Goal: Task Accomplishment & Management: Use online tool/utility

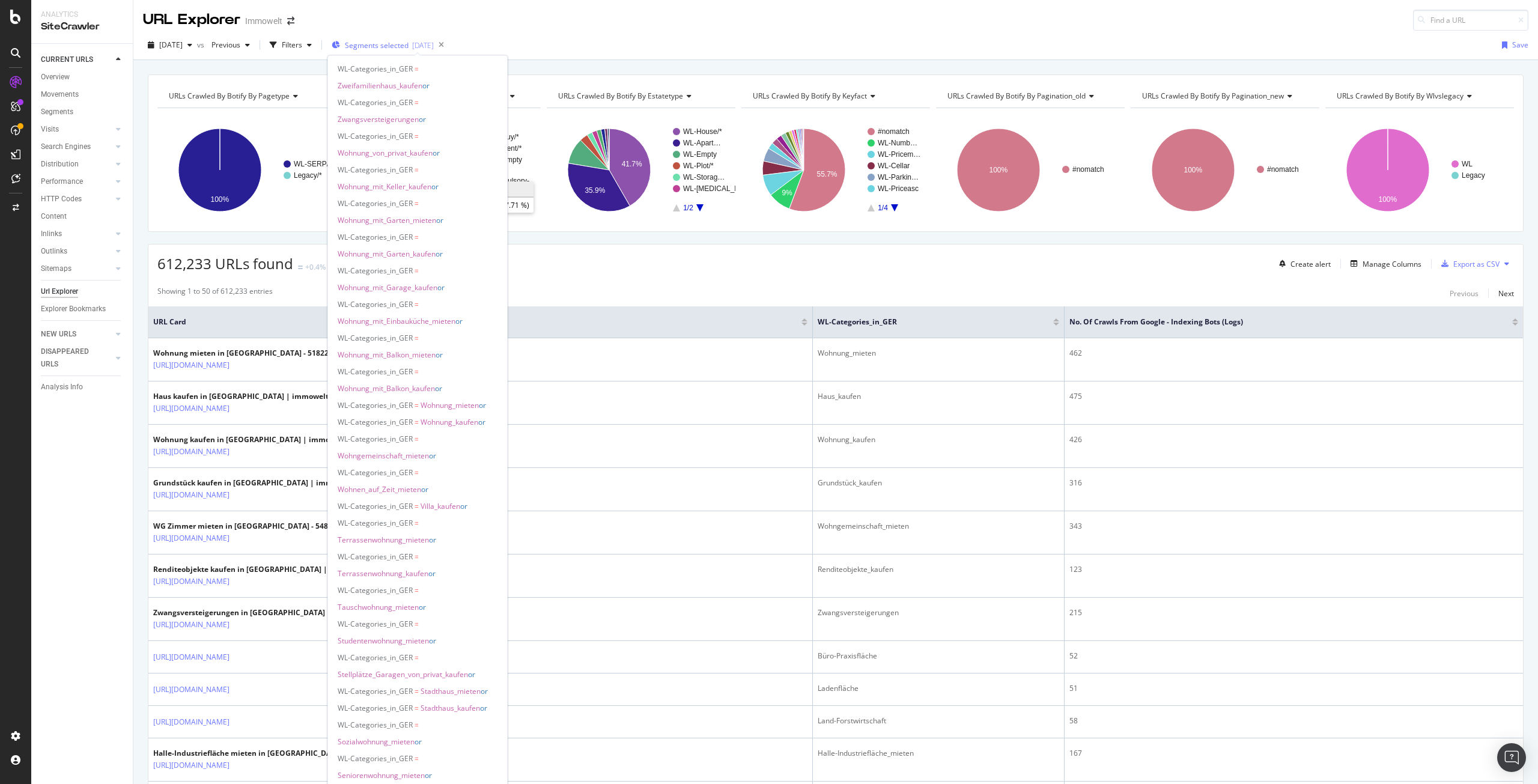
click at [401, 44] on span "Segments selected" at bounding box center [377, 45] width 64 height 10
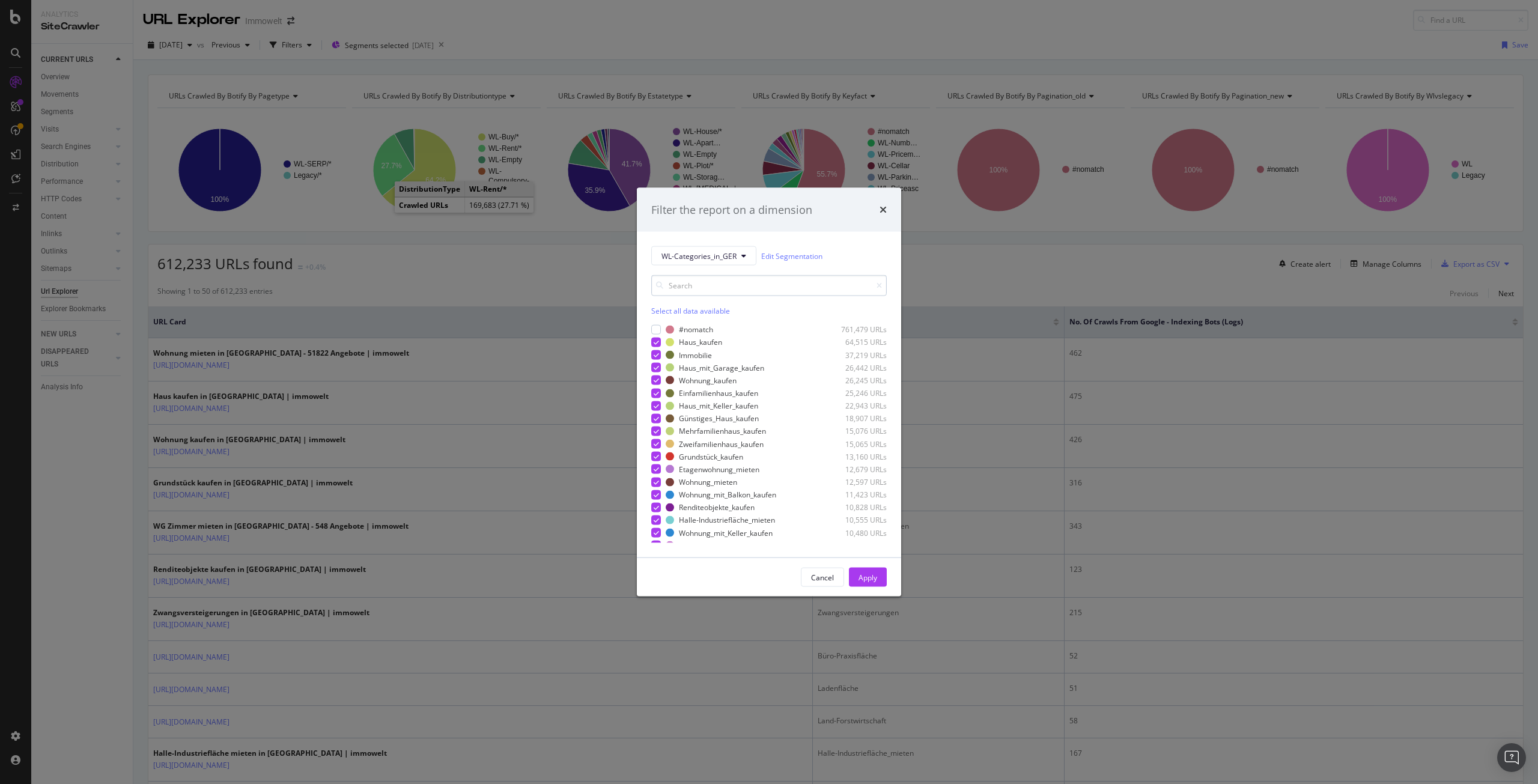
click at [701, 285] on input "modal" at bounding box center [769, 285] width 236 height 21
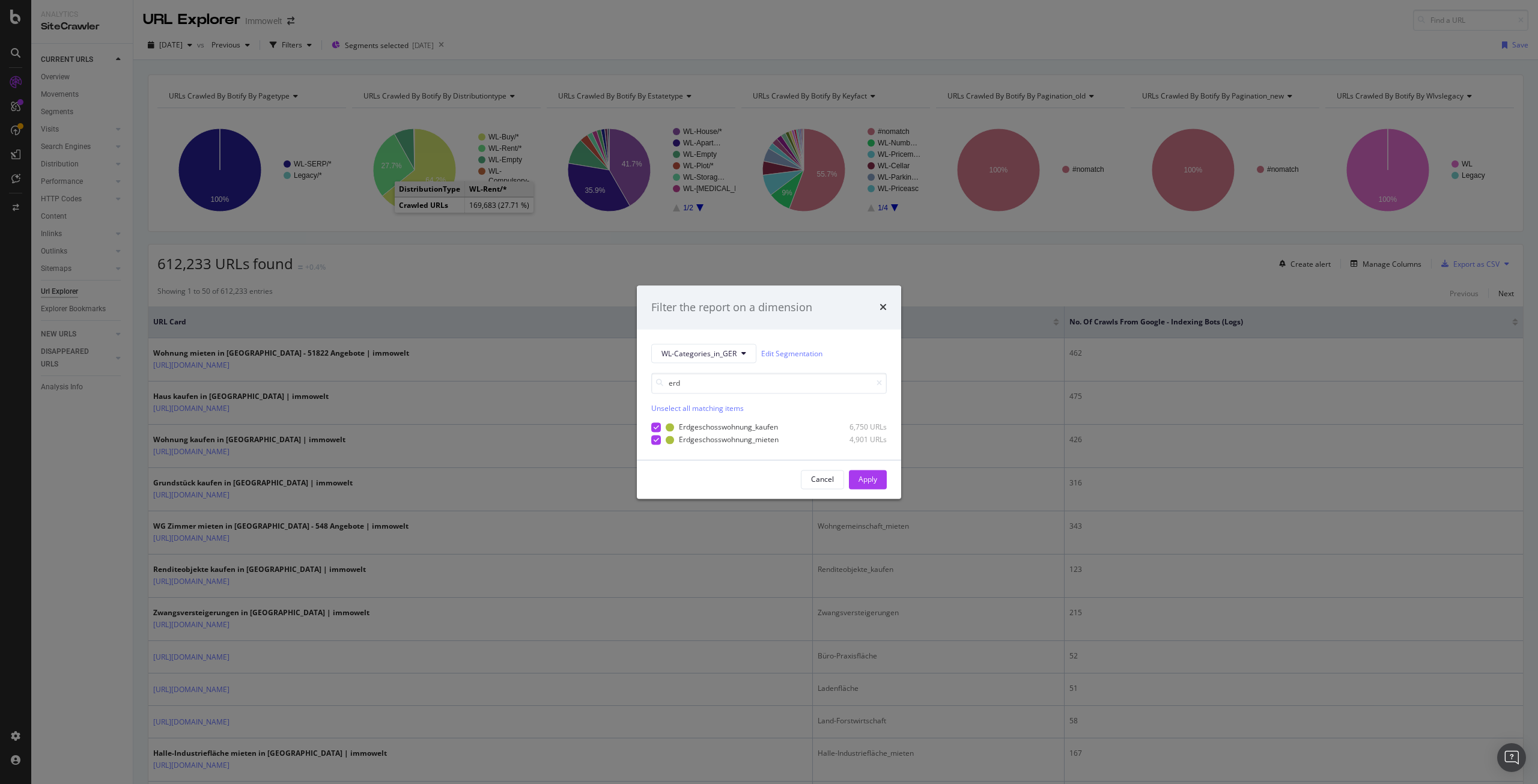
type input "erd"
click at [868, 483] on div "Apply" at bounding box center [868, 479] width 18 height 10
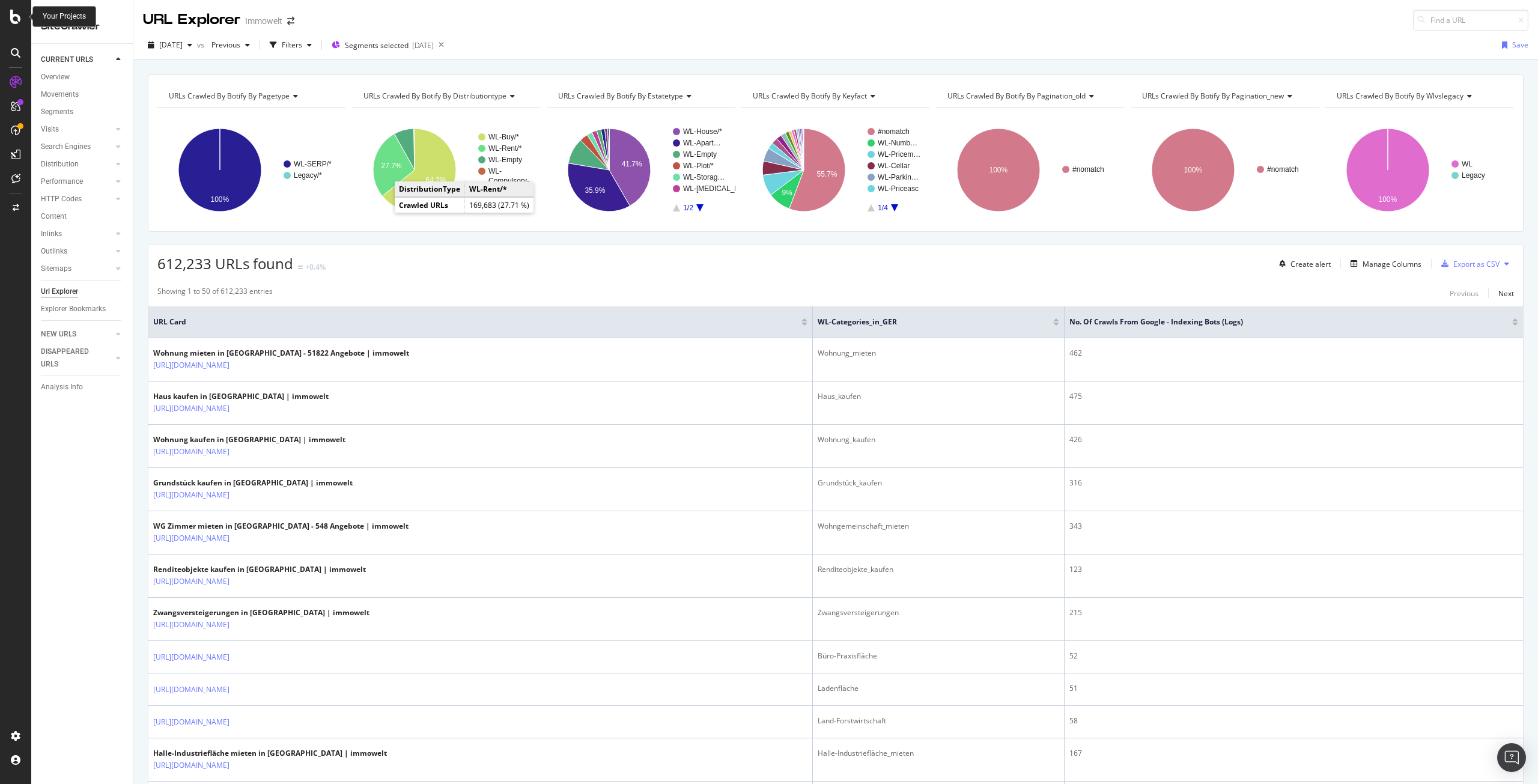
click at [19, 13] on icon at bounding box center [16, 17] width 11 height 15
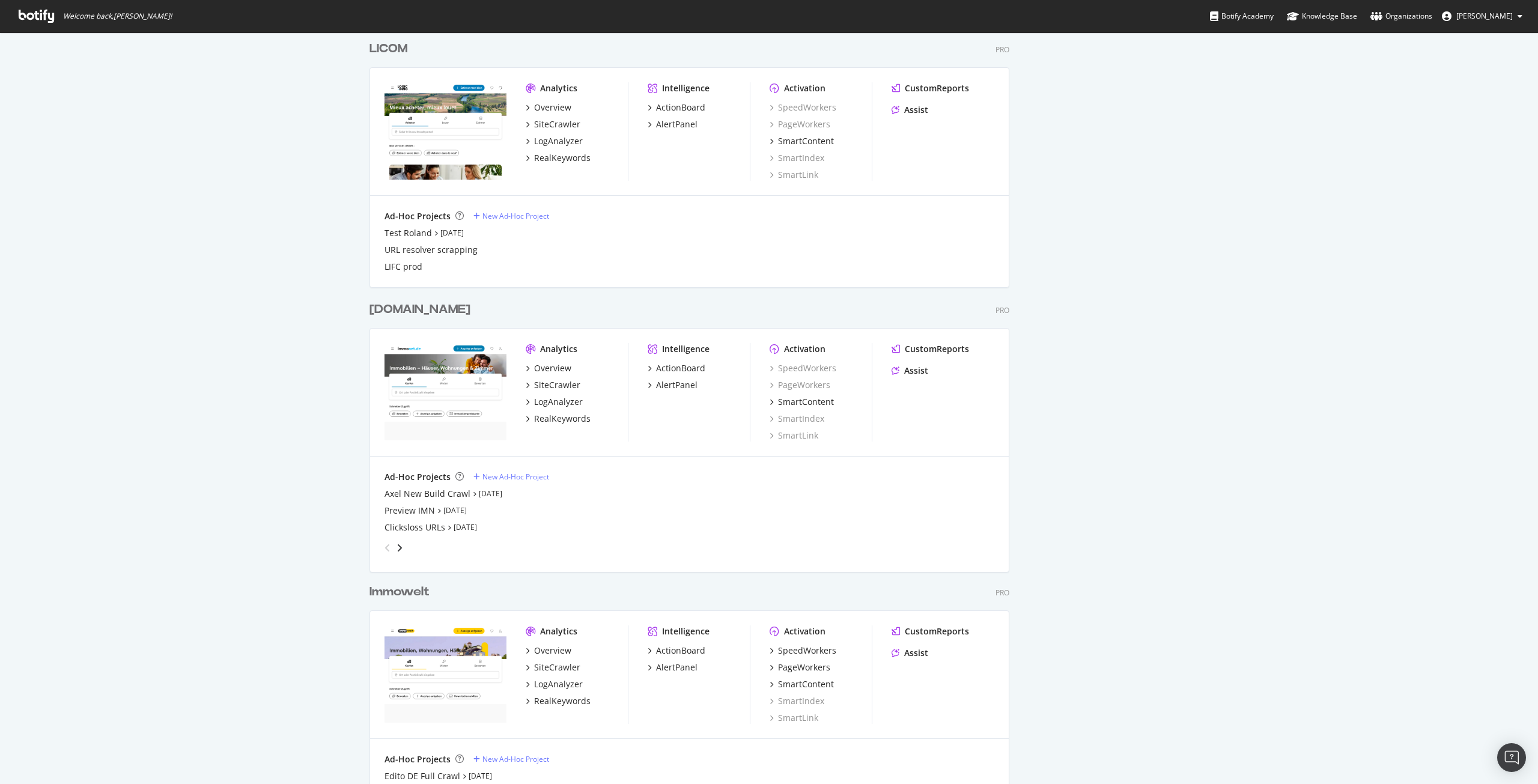
scroll to position [1141, 0]
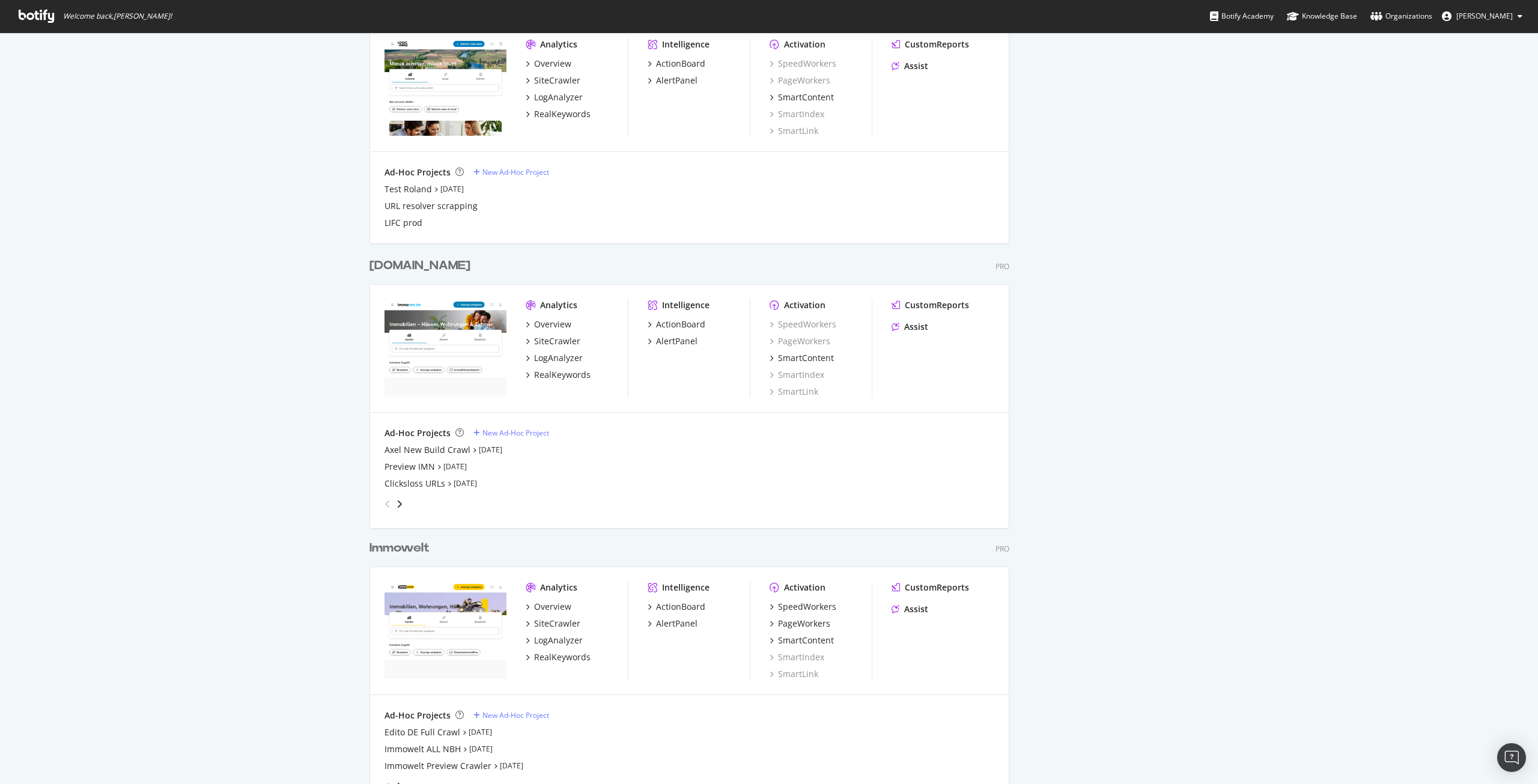
click at [416, 549] on div "Immowelt" at bounding box center [399, 548] width 60 height 18
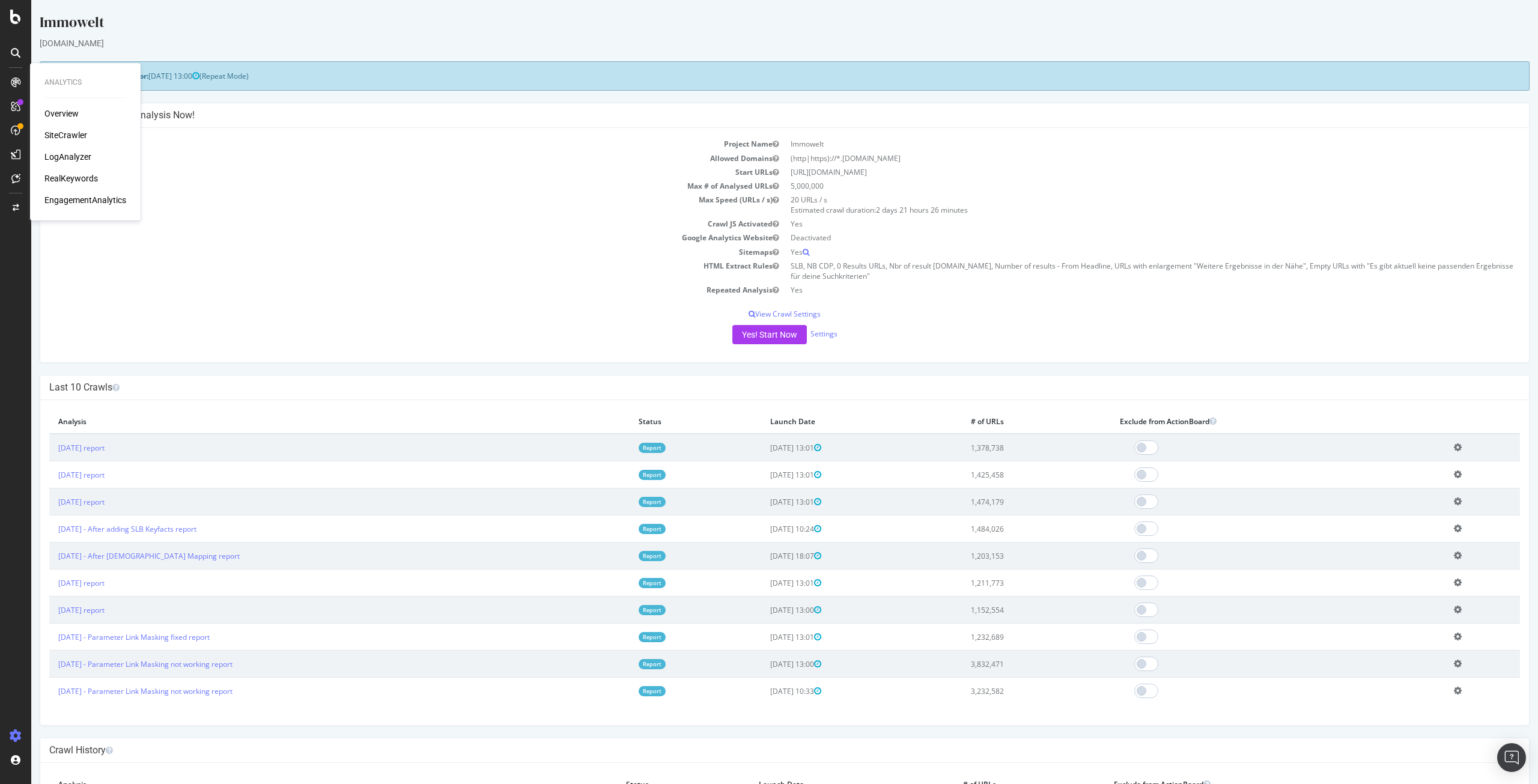
click at [64, 133] on div "SiteCrawler" at bounding box center [66, 135] width 43 height 12
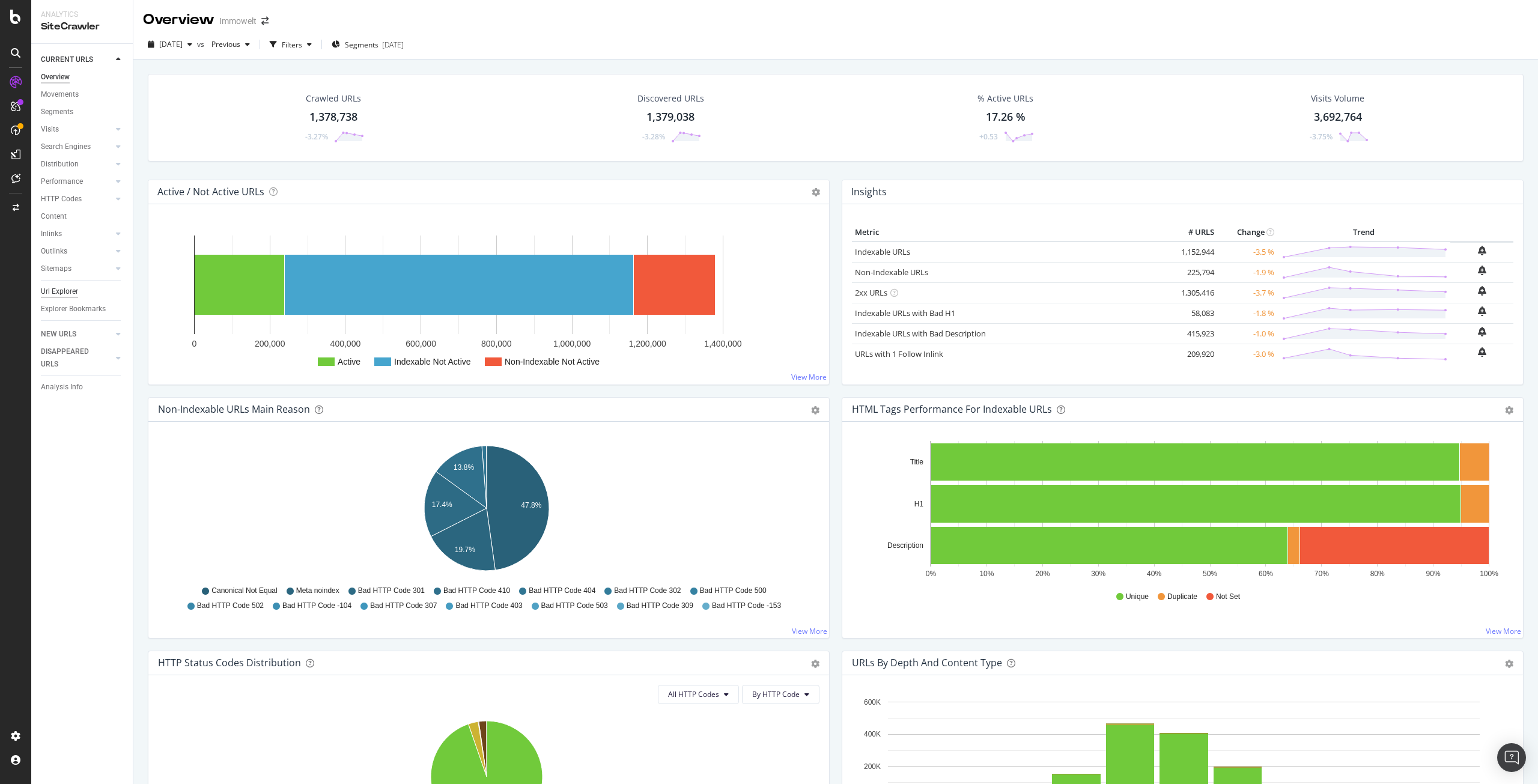
click at [59, 291] on div "Url Explorer" at bounding box center [59, 291] width 37 height 13
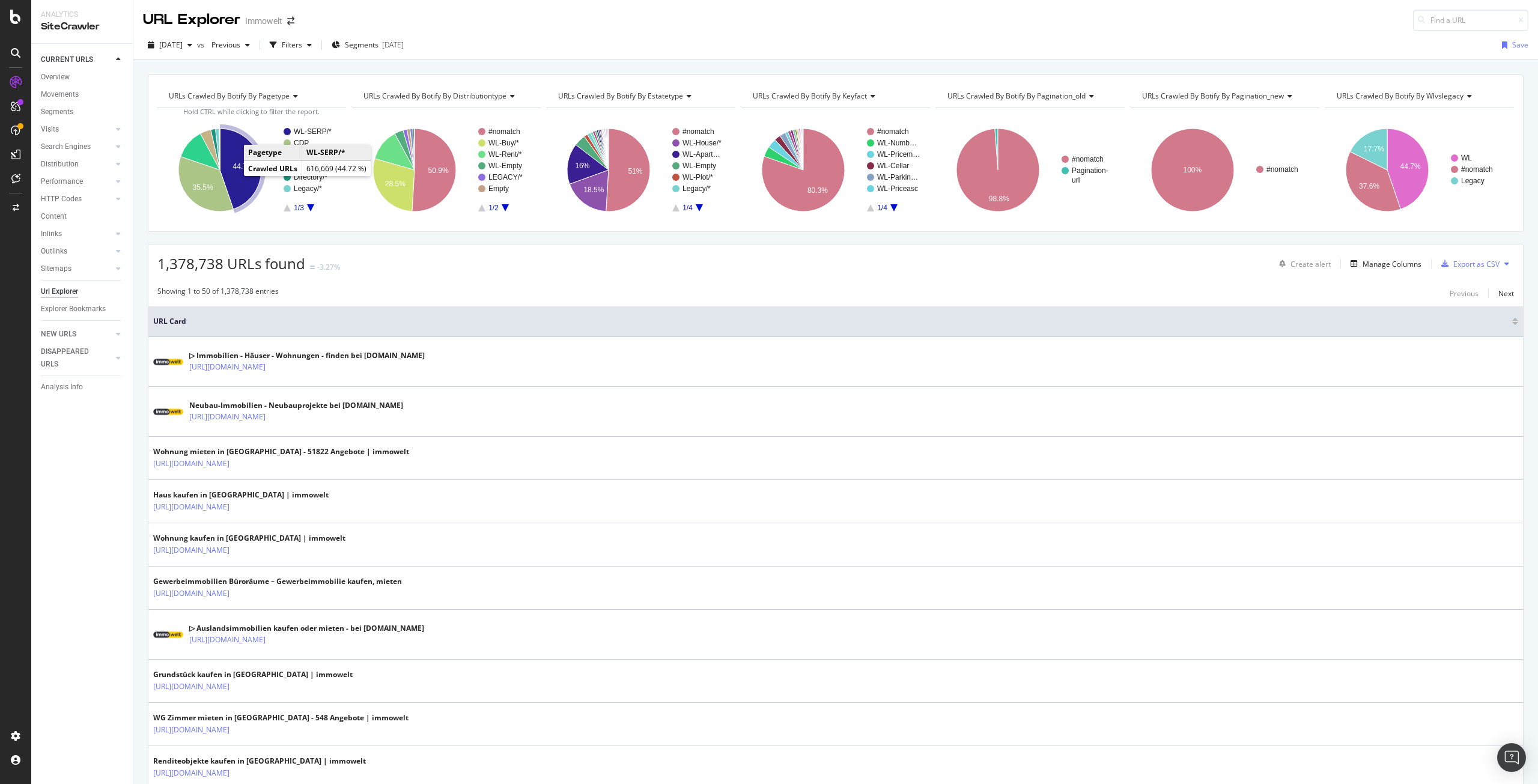
click at [237, 175] on icon "A chart." at bounding box center [240, 168] width 41 height 81
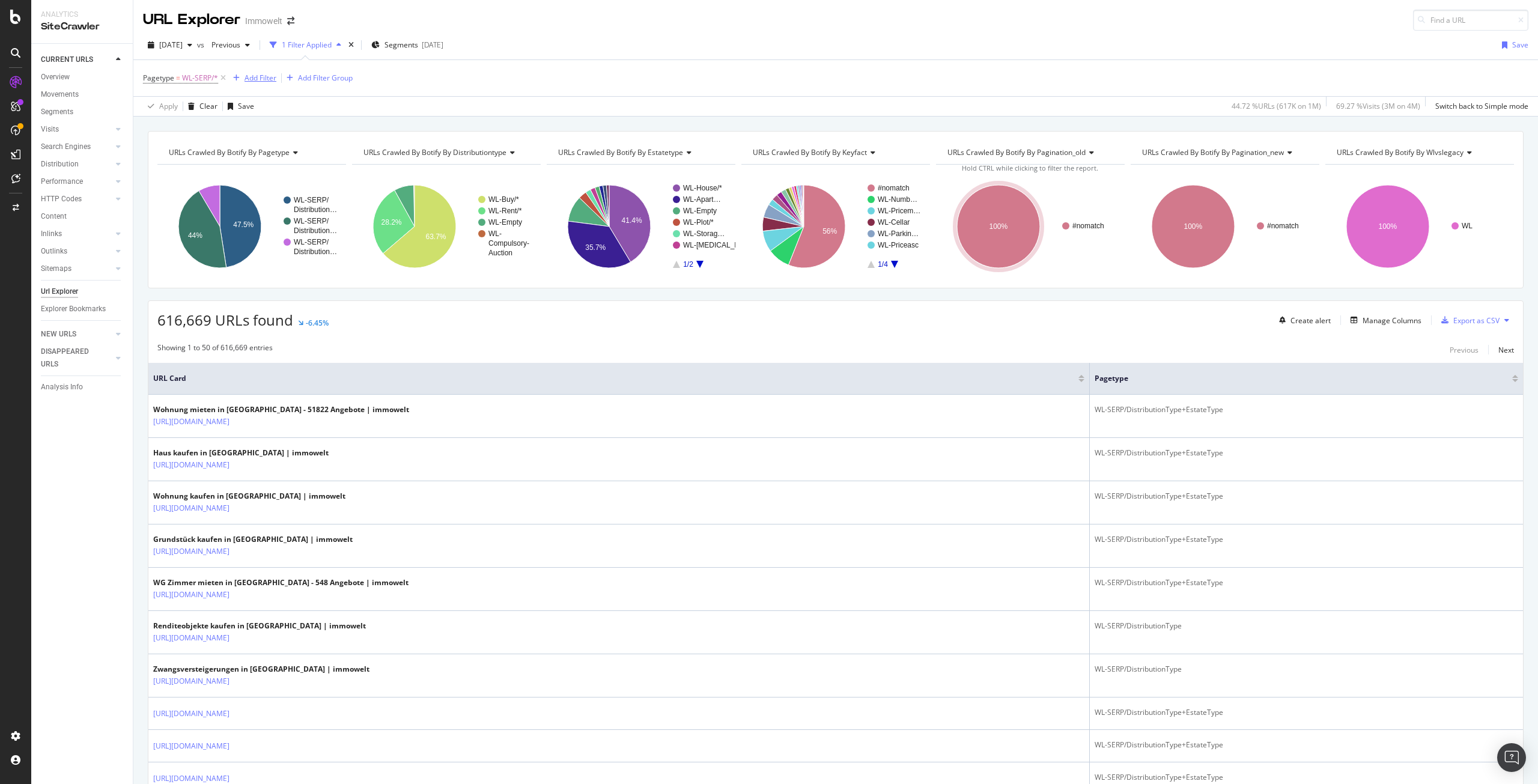
click at [254, 73] on div "Add Filter" at bounding box center [260, 78] width 32 height 10
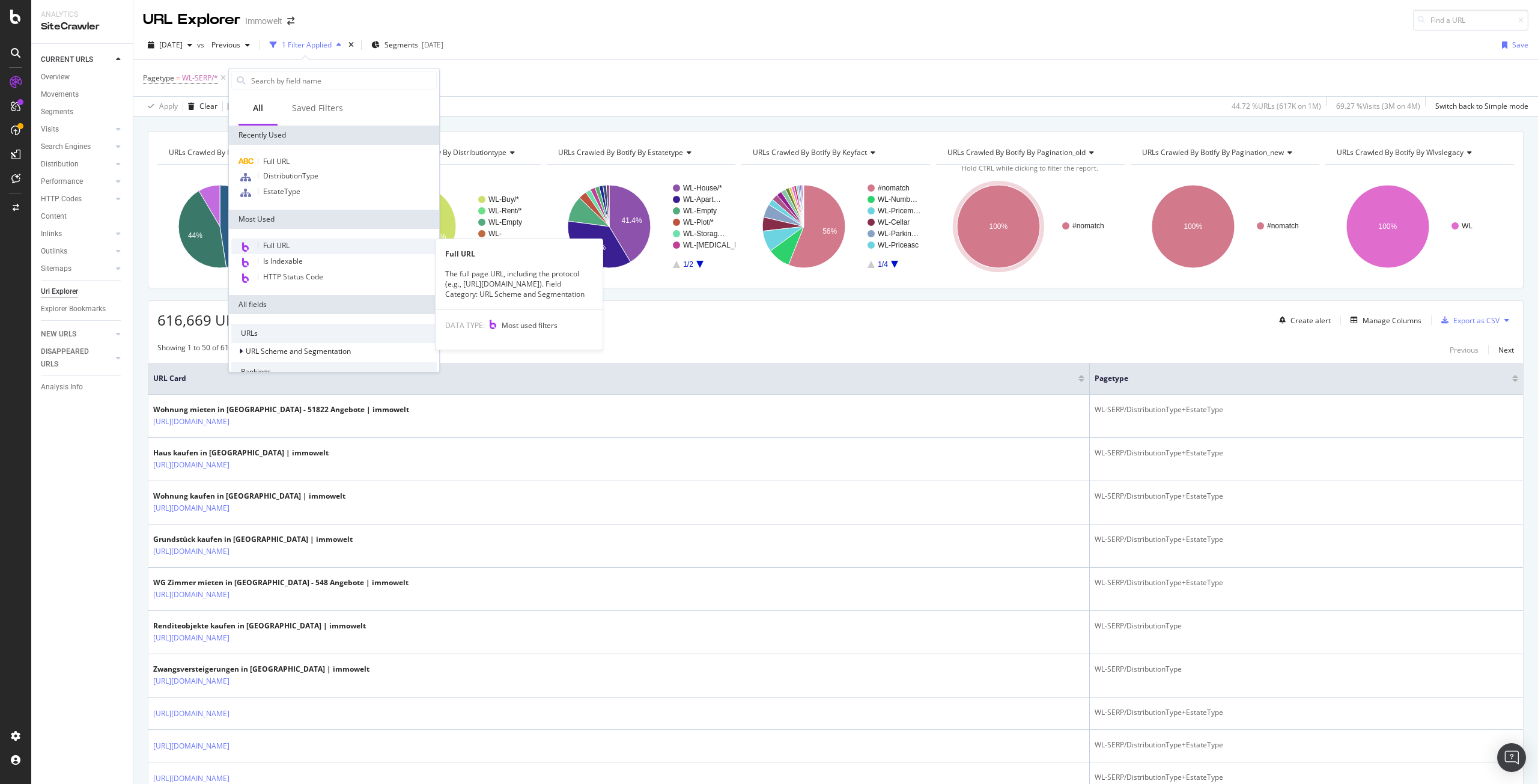
click at [290, 242] on span "Full URL" at bounding box center [276, 245] width 27 height 10
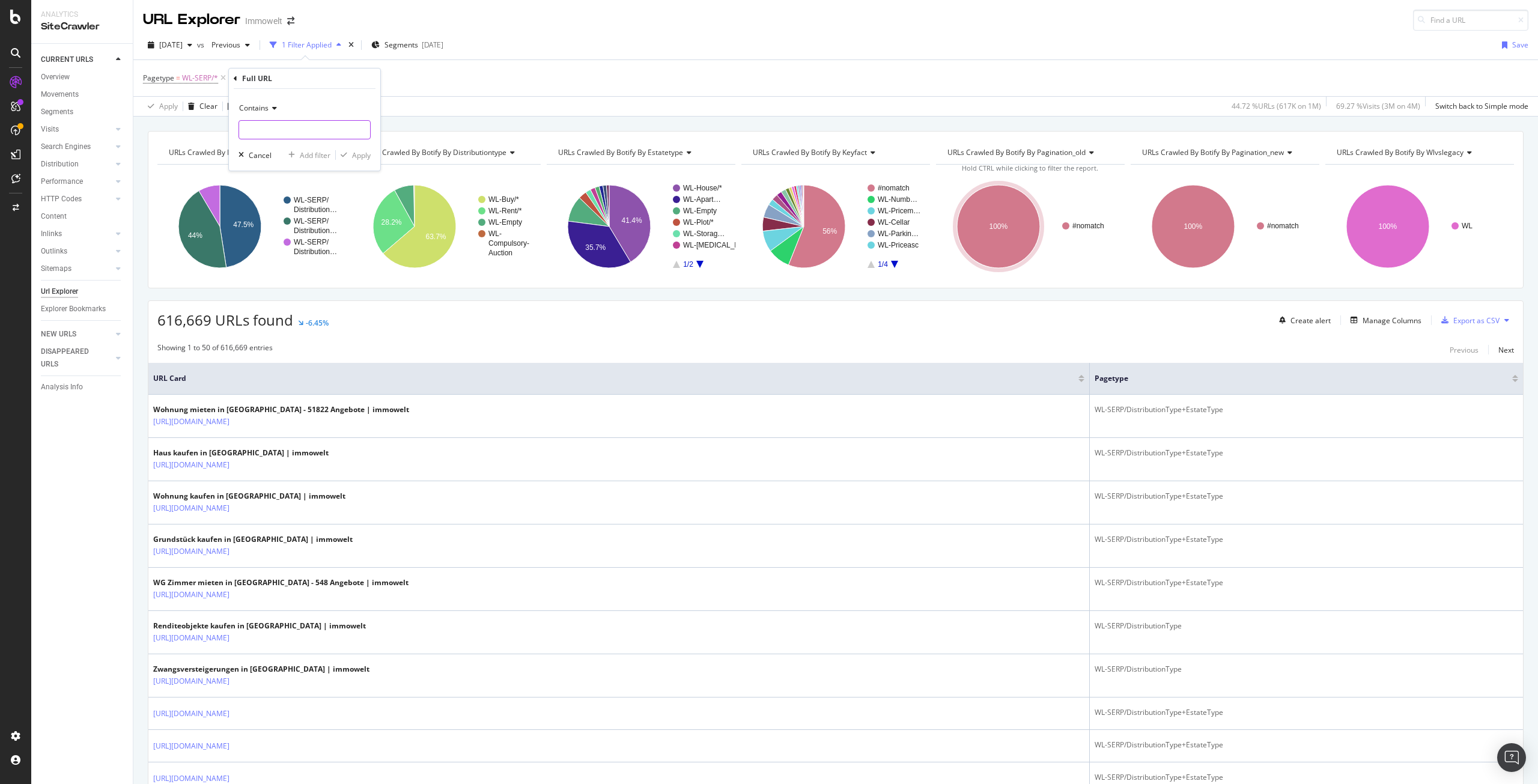
click at [284, 132] on input "text" at bounding box center [304, 130] width 131 height 19
click at [284, 132] on input "e" at bounding box center [296, 130] width 114 height 19
paste input "Ground floor"
drag, startPoint x: 299, startPoint y: 128, endPoint x: 231, endPoint y: 128, distance: 68.0
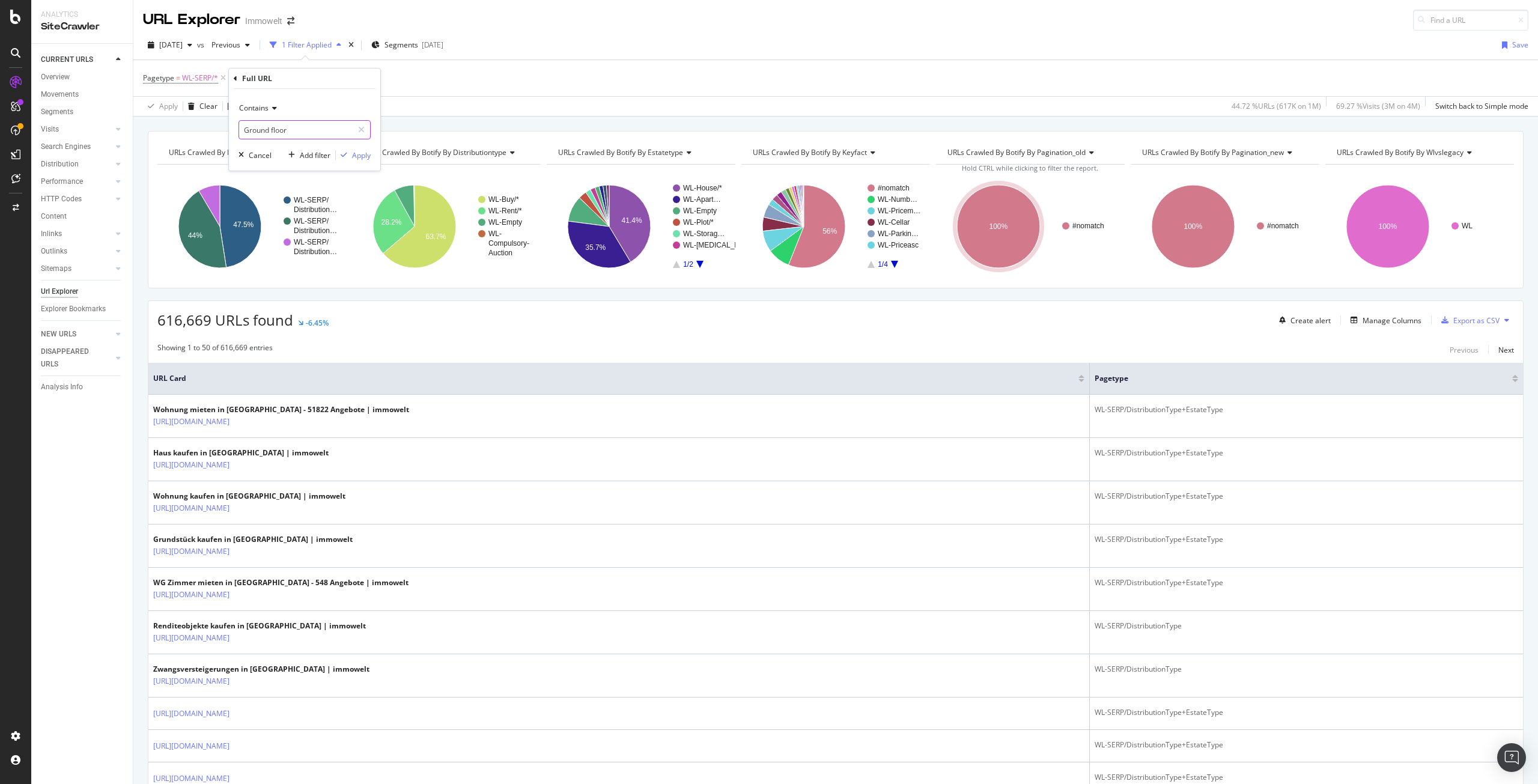
click at [231, 128] on div "Contains Ground floor Cancel Add filter Apply" at bounding box center [304, 129] width 152 height 82
type input "erdgeschoss"
click at [353, 158] on div "Apply" at bounding box center [361, 155] width 18 height 10
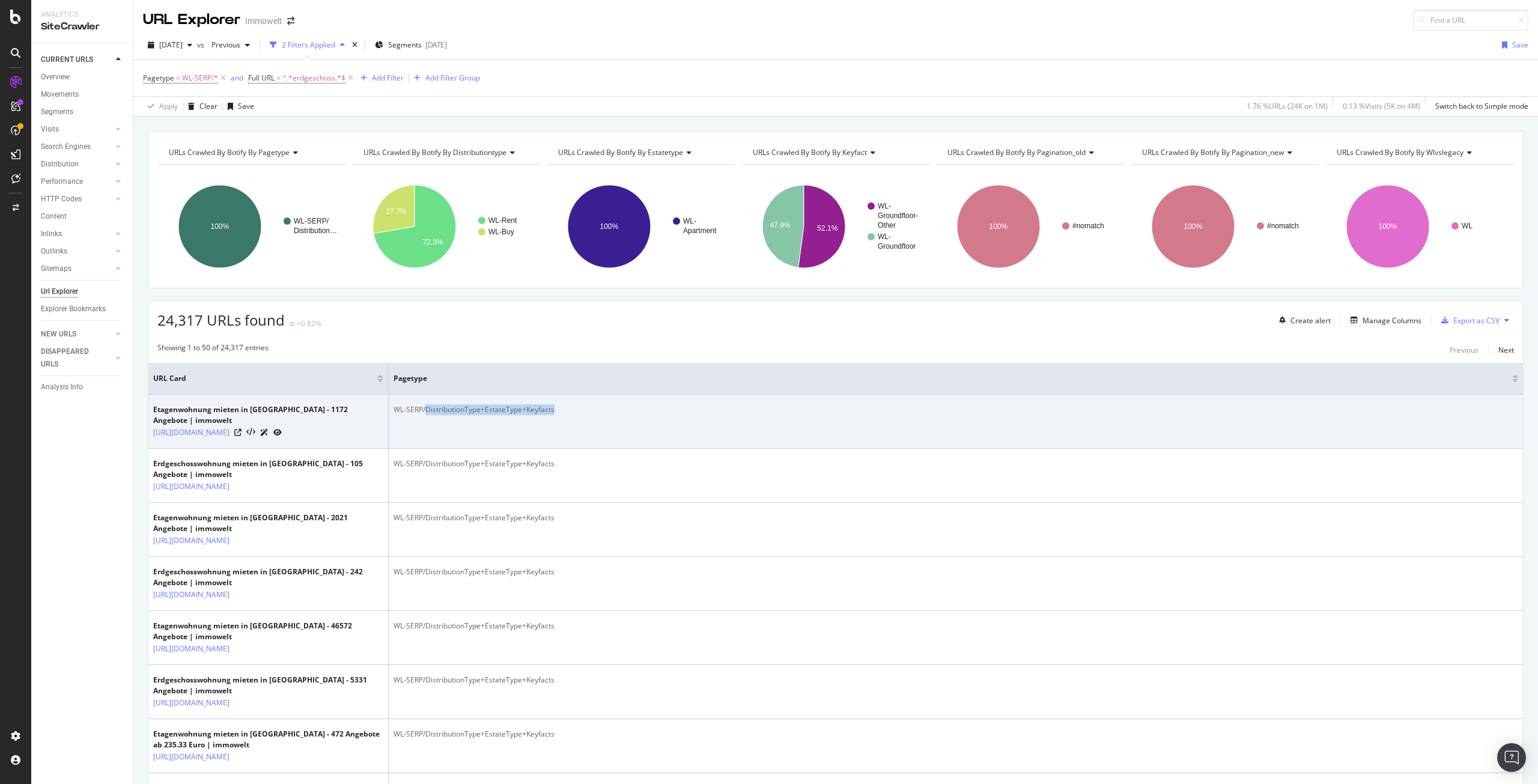
drag, startPoint x: 425, startPoint y: 410, endPoint x: 553, endPoint y: 411, distance: 128.0
click at [553, 411] on div "WL-SERP/DistributionType+EstateType+Keyfacts" at bounding box center [956, 409] width 1125 height 11
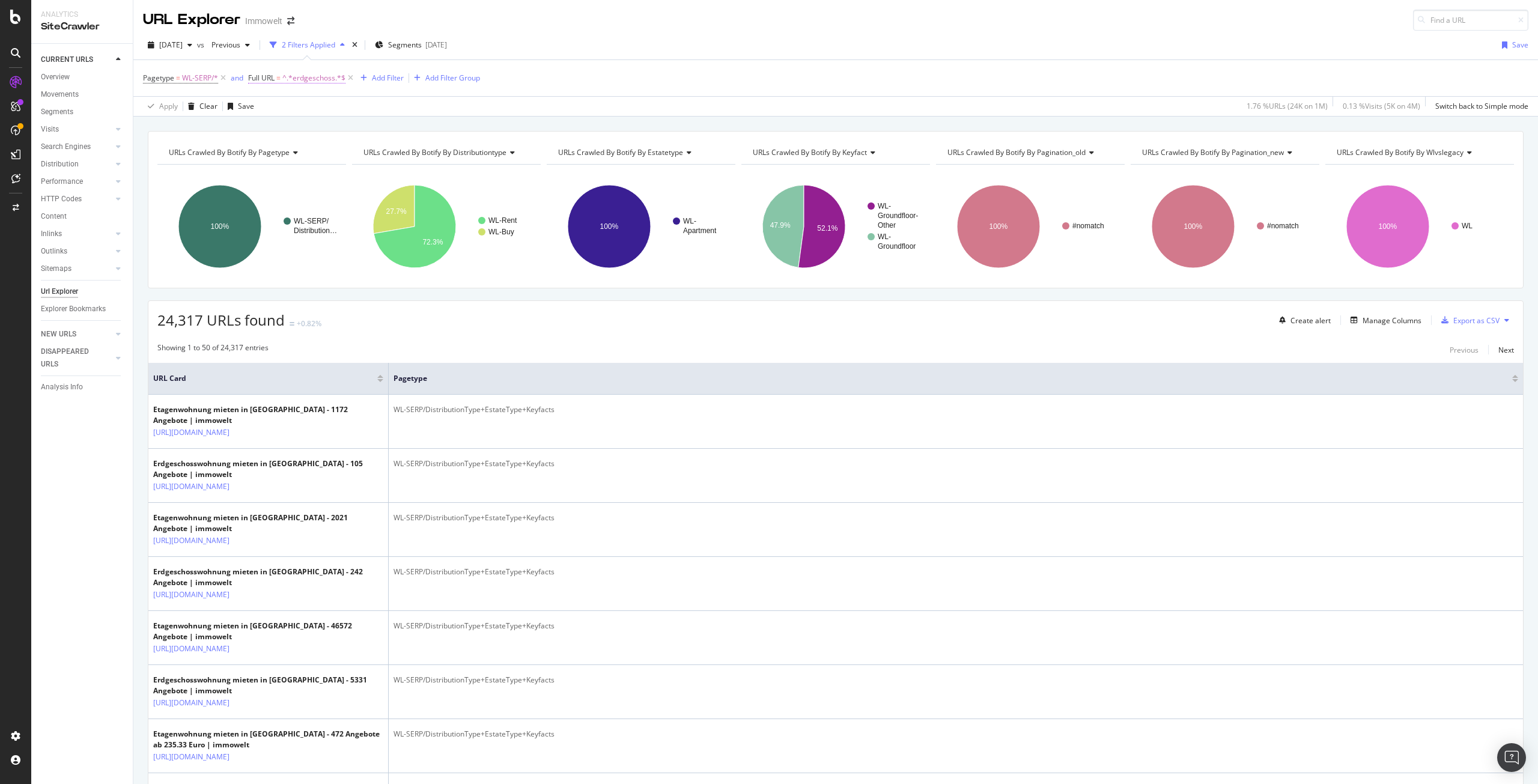
click at [297, 75] on span "^.*erdgeschoss.*$" at bounding box center [313, 78] width 63 height 17
click at [320, 129] on input "erdgeschoss" at bounding box center [316, 128] width 114 height 19
click at [18, 734] on icon at bounding box center [16, 736] width 12 height 12
click at [56, 734] on div "Segment Editor" at bounding box center [94, 731] width 114 height 10
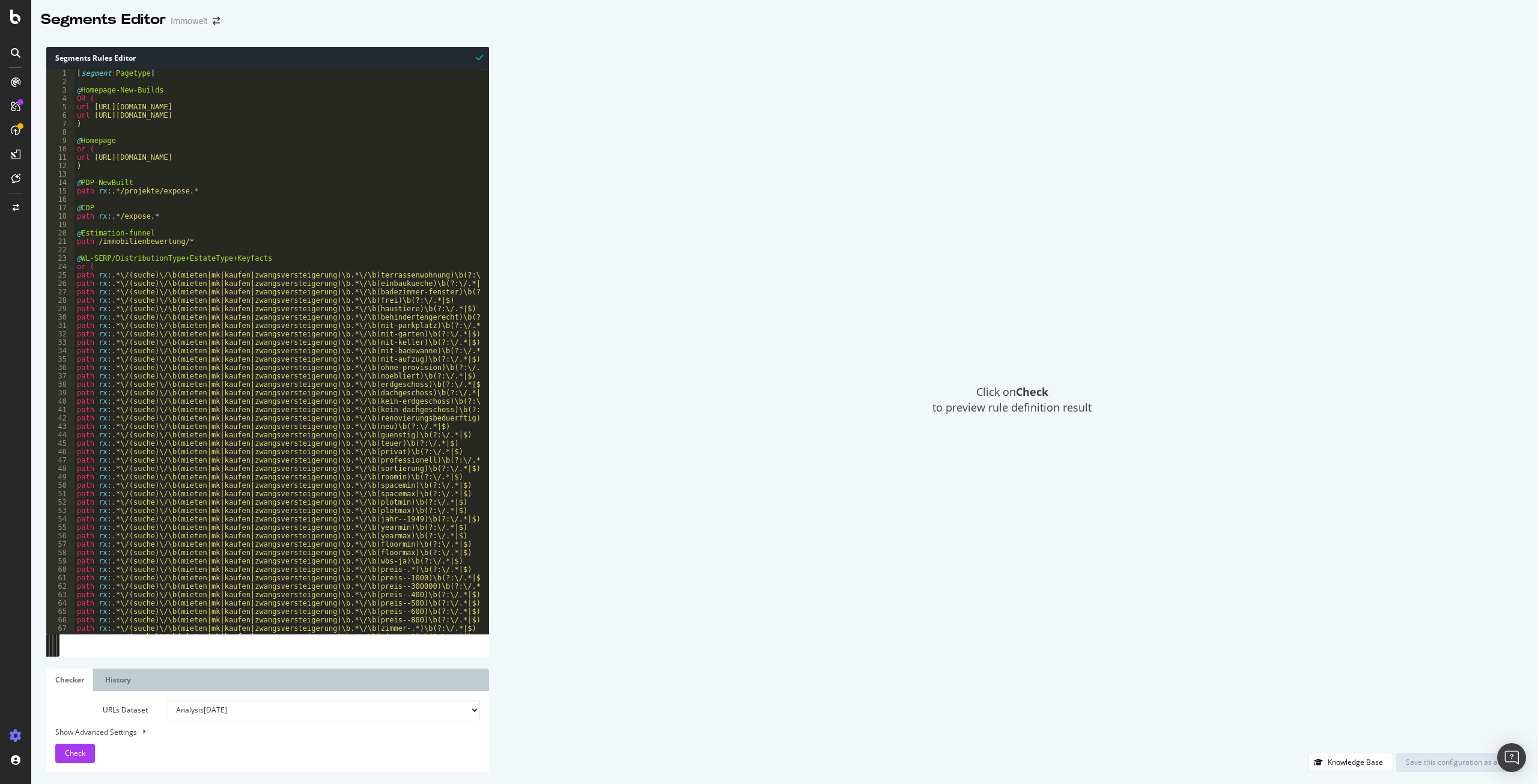
type textarea "@Homepage-New-Builds"
click at [409, 87] on div "[ segment : Pagetype ] @ Homepage-New-Builds OR ( url [URL][DOMAIN_NAME] url [U…" at bounding box center [441, 355] width 734 height 573
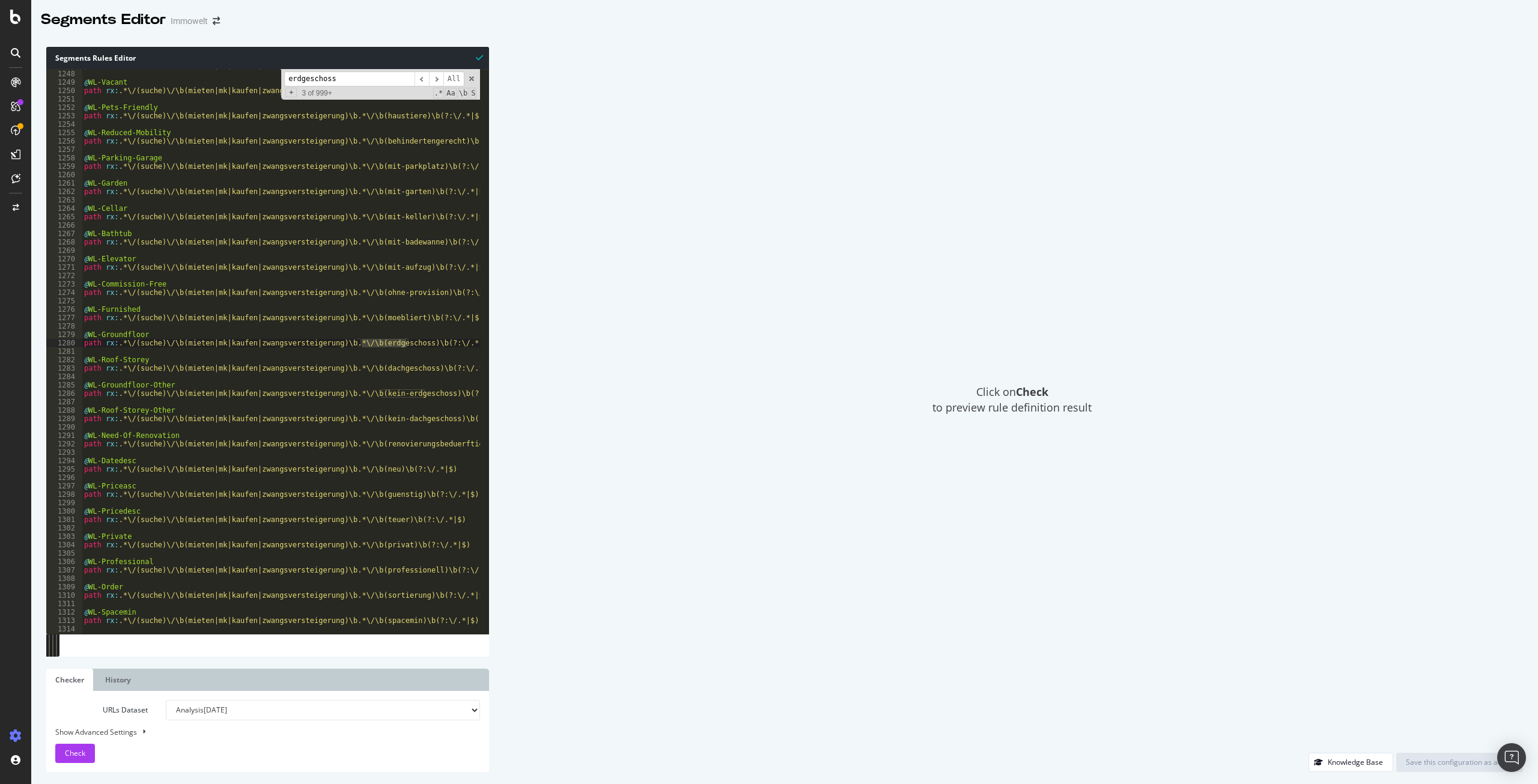
click at [289, 78] on input "erdgeschoss" at bounding box center [349, 79] width 130 height 15
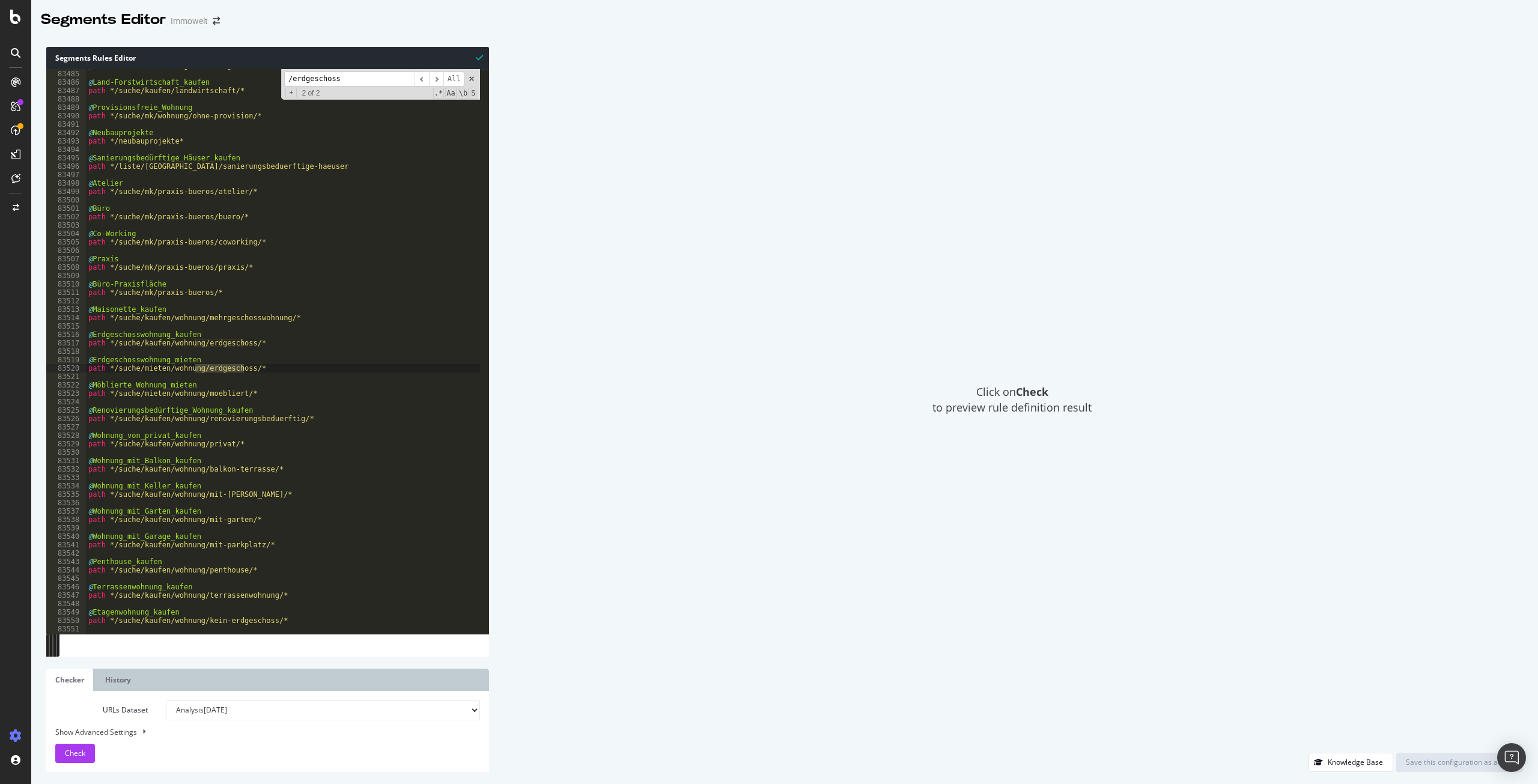
type input "/erdgeschoss"
